Goal: Task Accomplishment & Management: Use online tool/utility

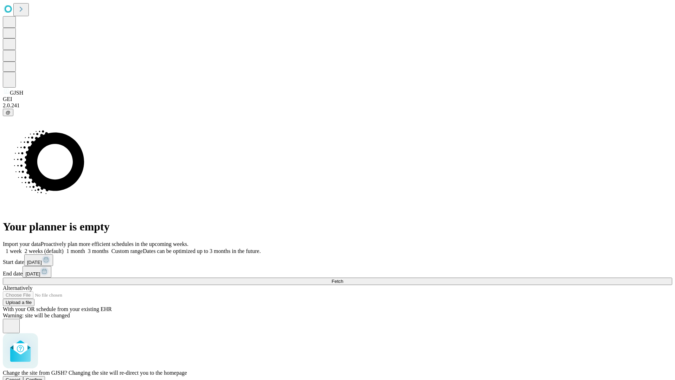
click at [43, 377] on span "Confirm" at bounding box center [34, 379] width 17 height 5
click at [22, 248] on label "1 week" at bounding box center [12, 251] width 19 height 6
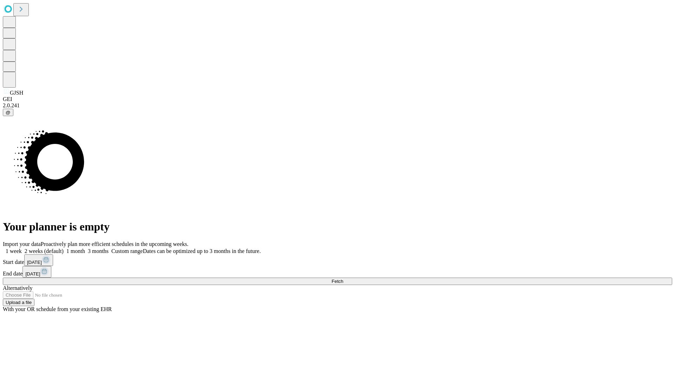
click at [343, 278] on span "Fetch" at bounding box center [337, 280] width 12 height 5
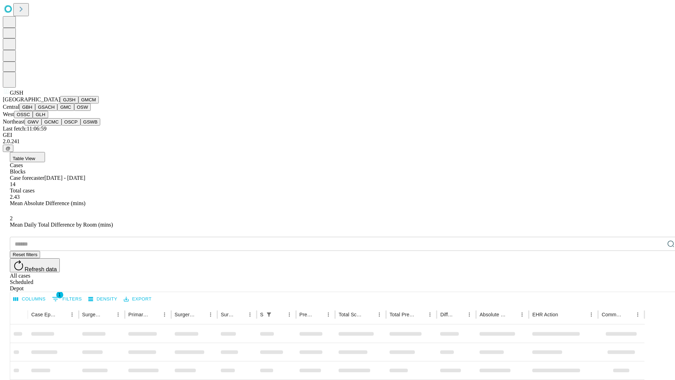
click at [78, 103] on button "GMCM" at bounding box center [88, 99] width 20 height 7
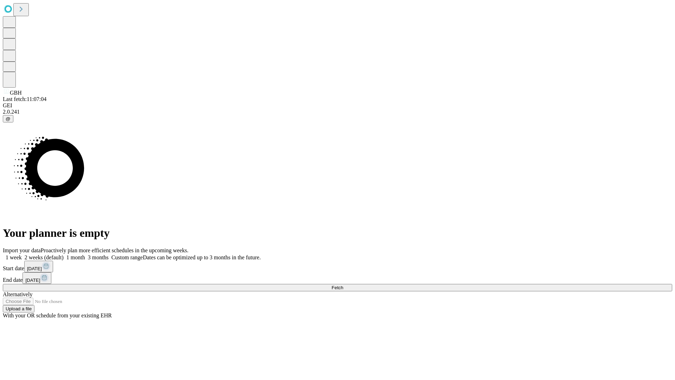
click at [22, 254] on label "1 week" at bounding box center [12, 257] width 19 height 6
click at [343, 285] on span "Fetch" at bounding box center [337, 287] width 12 height 5
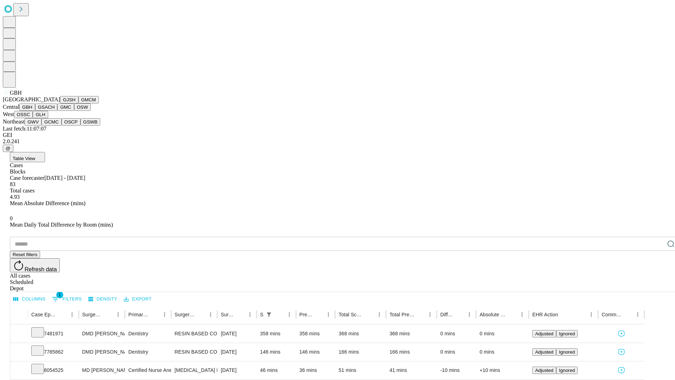
click at [54, 111] on button "GSACH" at bounding box center [46, 106] width 22 height 7
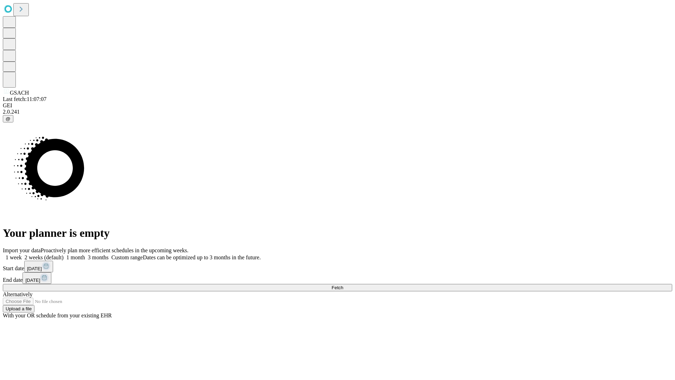
click at [22, 254] on label "1 week" at bounding box center [12, 257] width 19 height 6
click at [343, 285] on span "Fetch" at bounding box center [337, 287] width 12 height 5
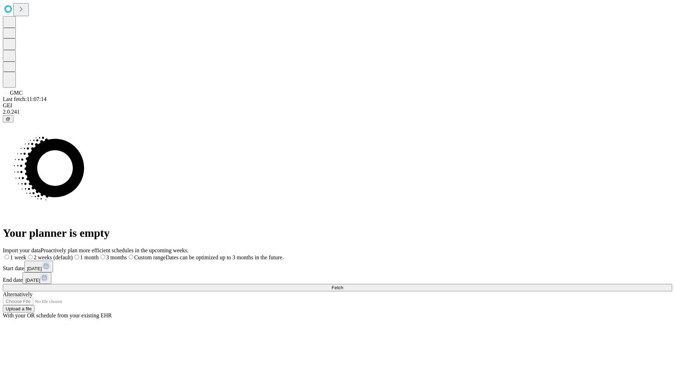
click at [343, 285] on span "Fetch" at bounding box center [337, 287] width 12 height 5
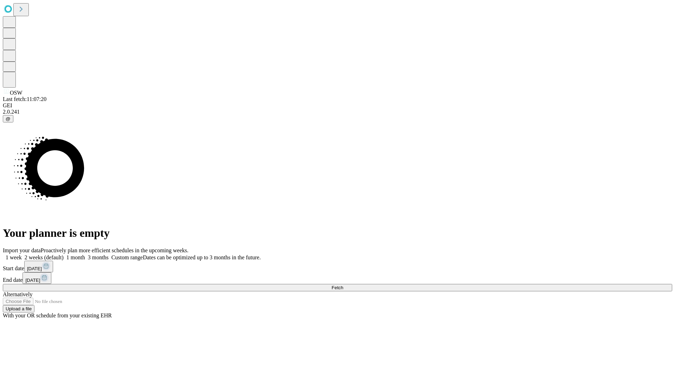
click at [22, 254] on label "1 week" at bounding box center [12, 257] width 19 height 6
click at [343, 285] on span "Fetch" at bounding box center [337, 287] width 12 height 5
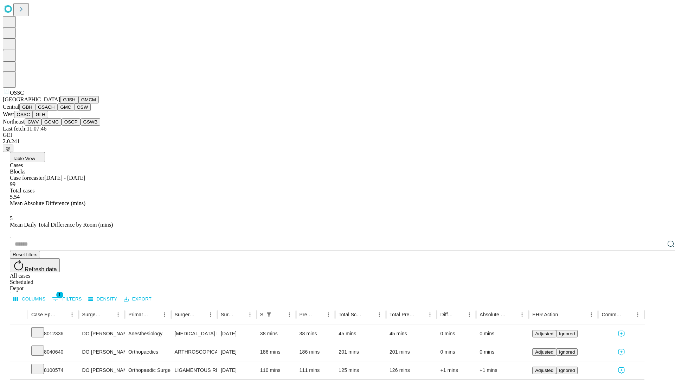
click at [48, 118] on button "GLH" at bounding box center [40, 114] width 15 height 7
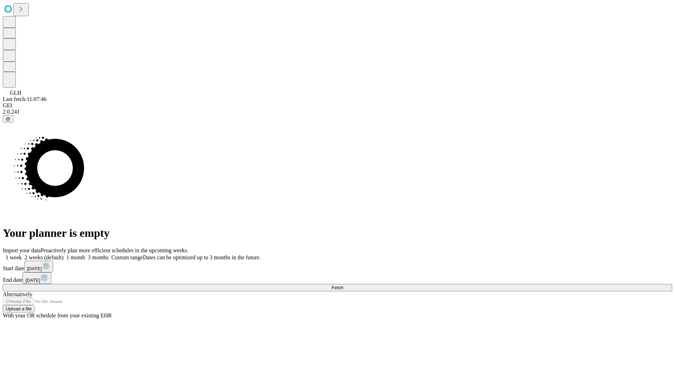
click at [343, 285] on span "Fetch" at bounding box center [337, 287] width 12 height 5
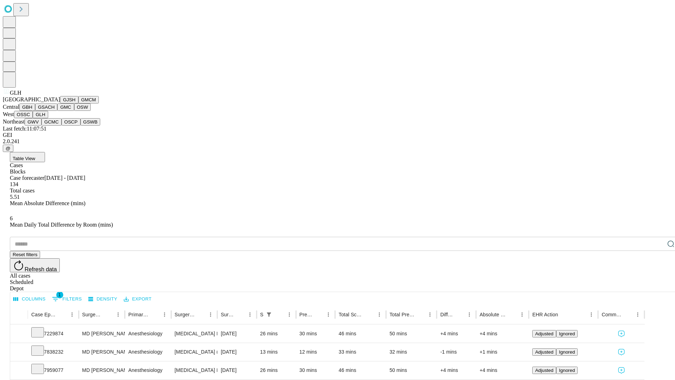
click at [41, 125] on button "GWV" at bounding box center [33, 121] width 17 height 7
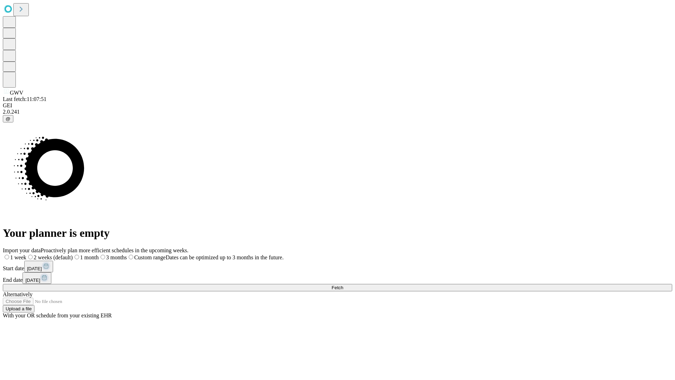
click at [26, 254] on label "1 week" at bounding box center [15, 257] width 24 height 6
click at [343, 285] on span "Fetch" at bounding box center [337, 287] width 12 height 5
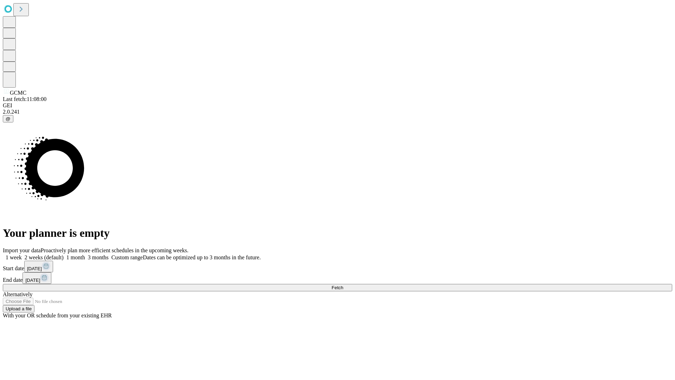
click at [22, 254] on label "1 week" at bounding box center [12, 257] width 19 height 6
click at [343, 285] on span "Fetch" at bounding box center [337, 287] width 12 height 5
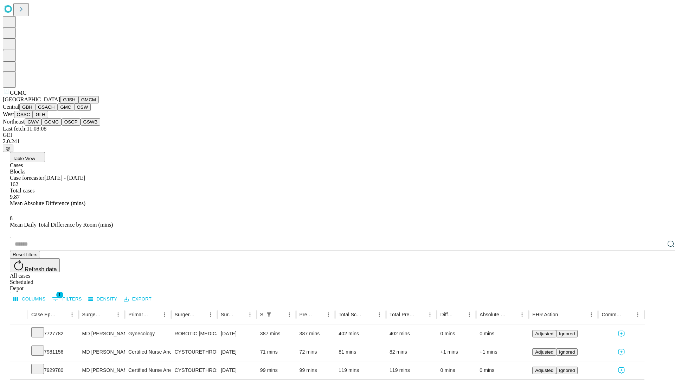
click at [62, 125] on button "OSCP" at bounding box center [71, 121] width 19 height 7
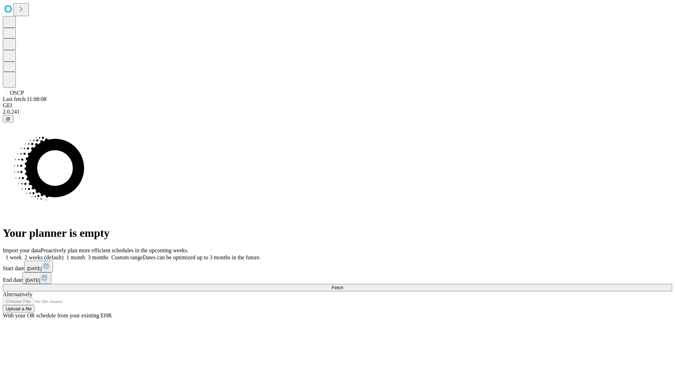
click at [22, 254] on label "1 week" at bounding box center [12, 257] width 19 height 6
click at [343, 285] on span "Fetch" at bounding box center [337, 287] width 12 height 5
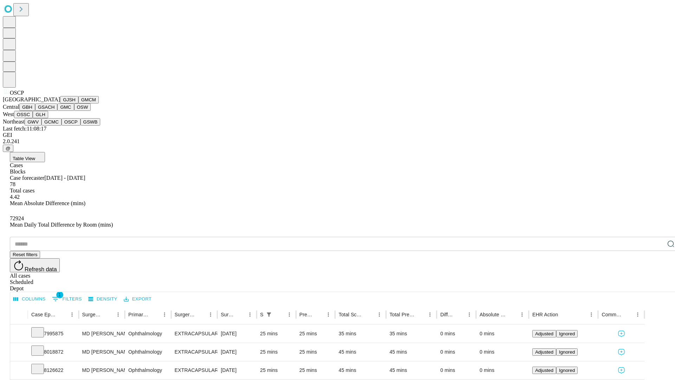
click at [80, 125] on button "GSWB" at bounding box center [90, 121] width 20 height 7
